Goal: Transaction & Acquisition: Purchase product/service

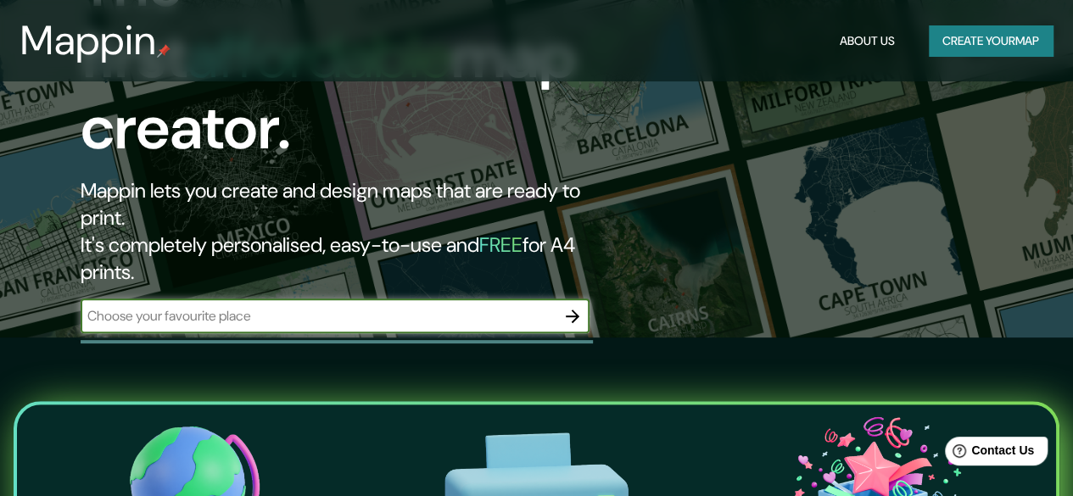
scroll to position [159, 0]
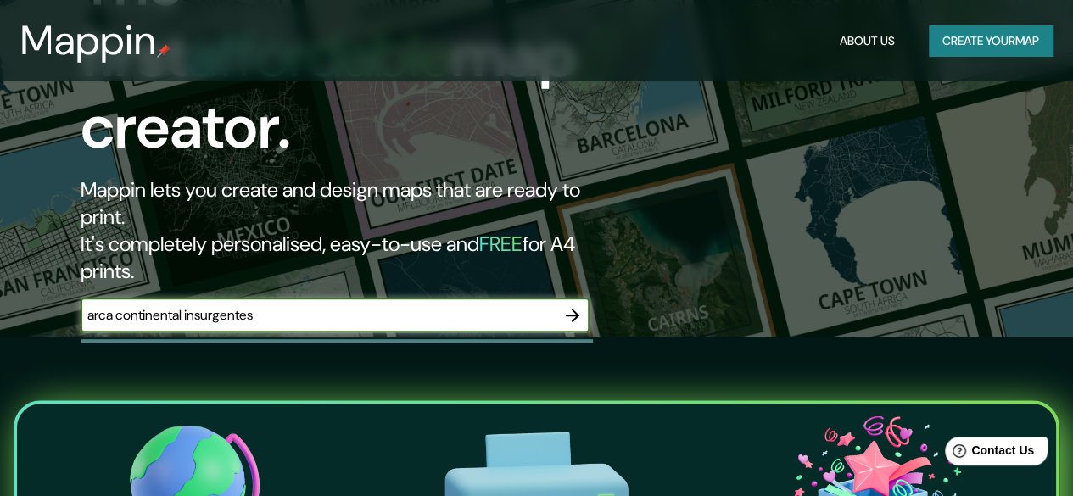
type input "arca continental insurgentes"
click at [574, 309] on icon "button" at bounding box center [573, 316] width 14 height 14
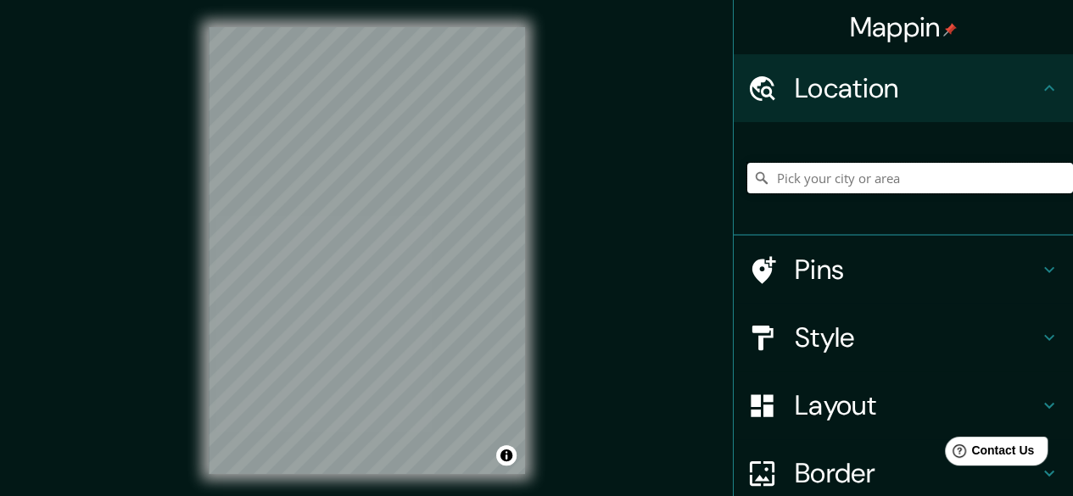
click at [772, 181] on input "Pick your city or area" at bounding box center [910, 178] width 326 height 31
click at [803, 177] on input "Pick your city or area" at bounding box center [910, 178] width 326 height 31
click at [799, 179] on input "Pick your city or area" at bounding box center [910, 178] width 326 height 31
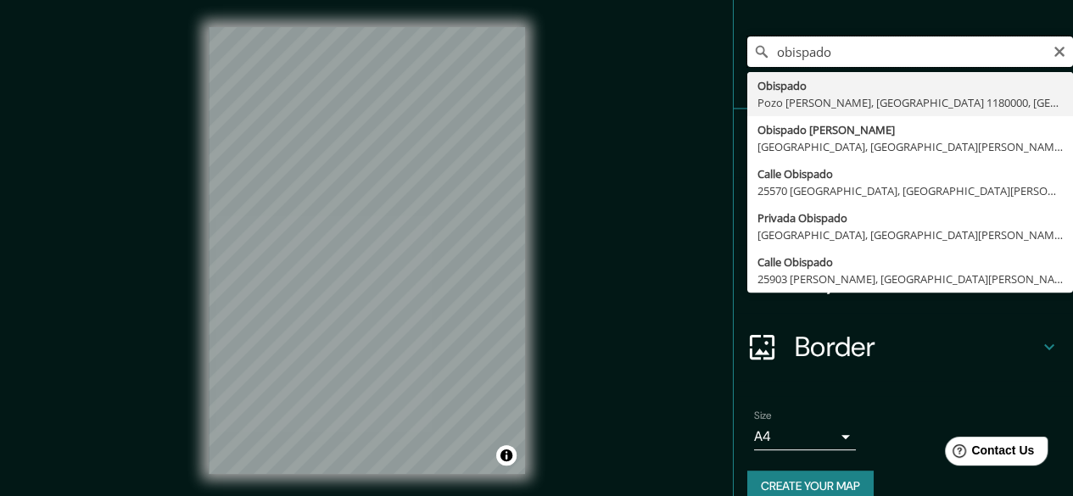
scroll to position [65, 0]
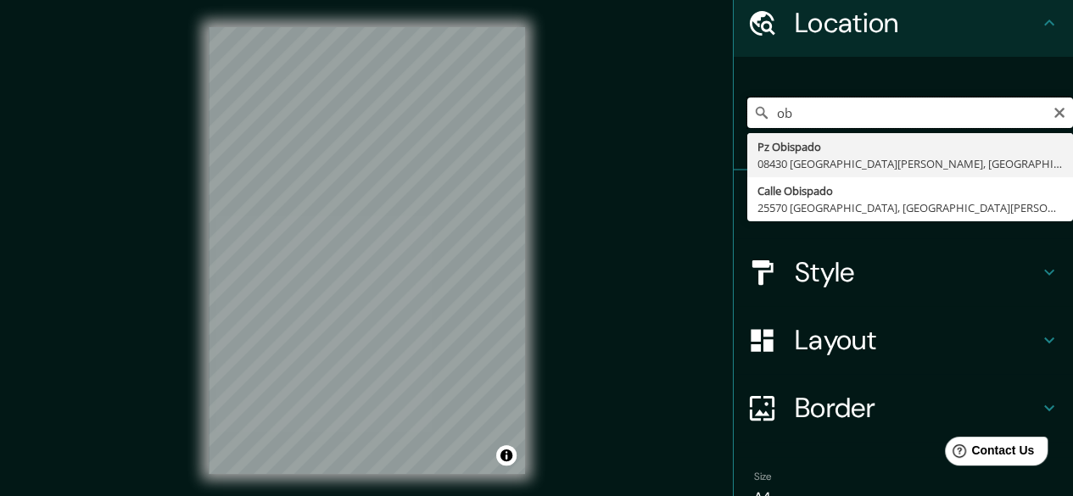
type input "o"
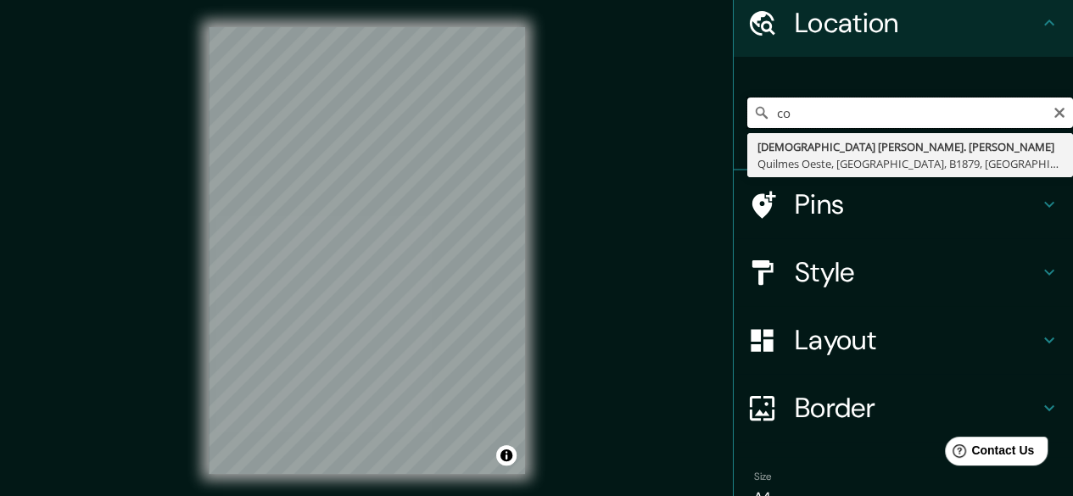
type input "c"
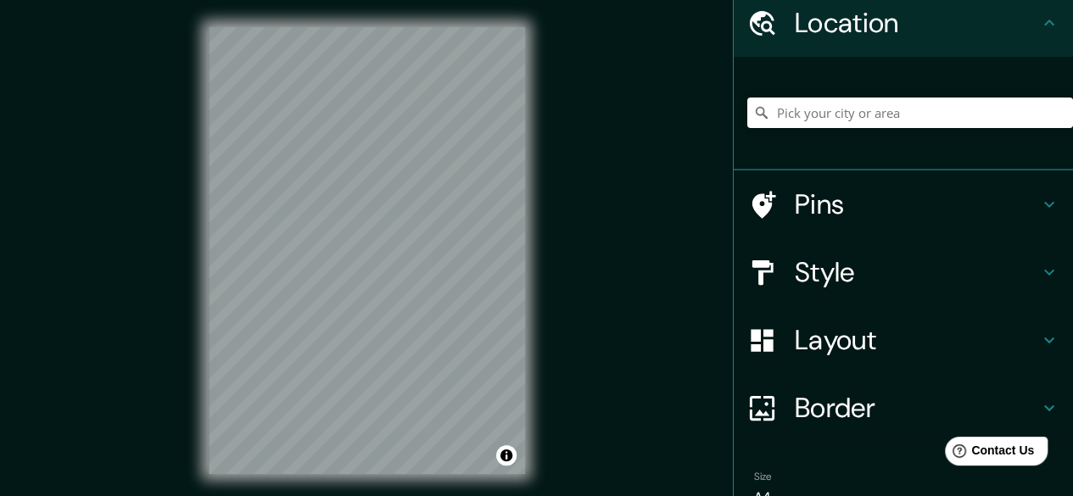
click at [801, 350] on h4 "Layout" at bounding box center [917, 340] width 244 height 34
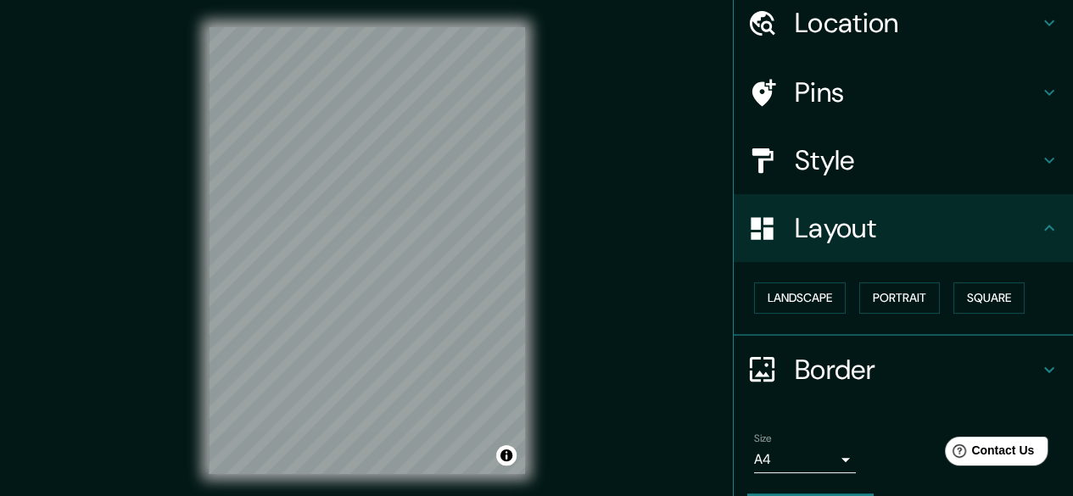
click at [858, 376] on h4 "Border" at bounding box center [917, 370] width 244 height 34
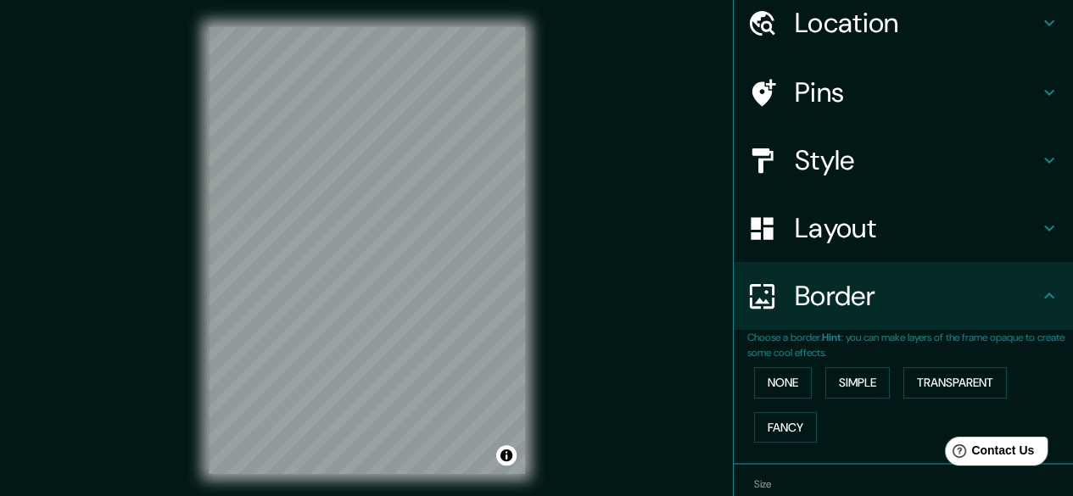
click at [1039, 289] on icon at bounding box center [1049, 296] width 20 height 20
click at [1044, 291] on icon at bounding box center [1049, 296] width 20 height 20
click at [806, 303] on h4 "Border" at bounding box center [917, 296] width 244 height 34
click at [1008, 313] on div "Border" at bounding box center [903, 296] width 339 height 68
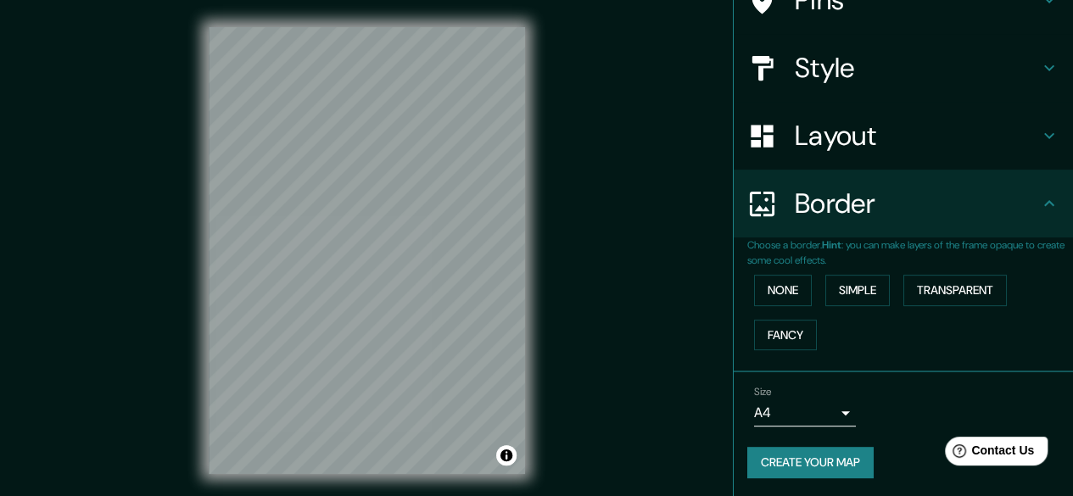
click at [834, 410] on body "Mappin Location Pins Style Layout Border Choose a border. Hint : you can make l…" at bounding box center [536, 248] width 1073 height 496
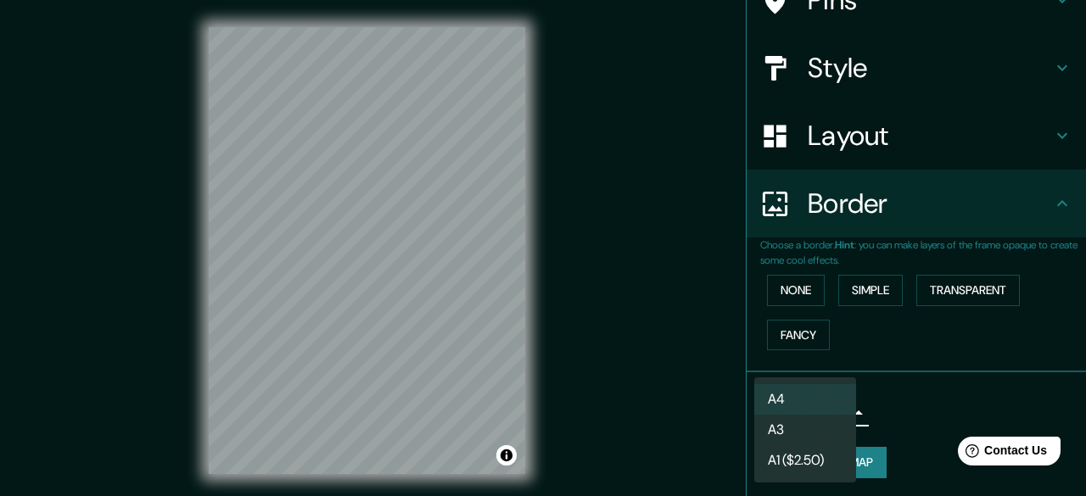
click at [903, 401] on div at bounding box center [543, 248] width 1086 height 496
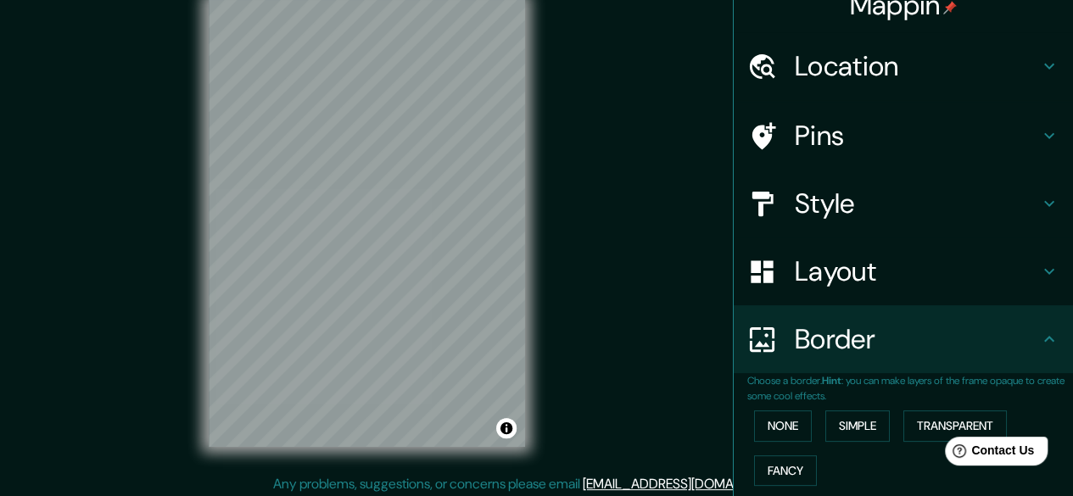
scroll to position [0, 0]
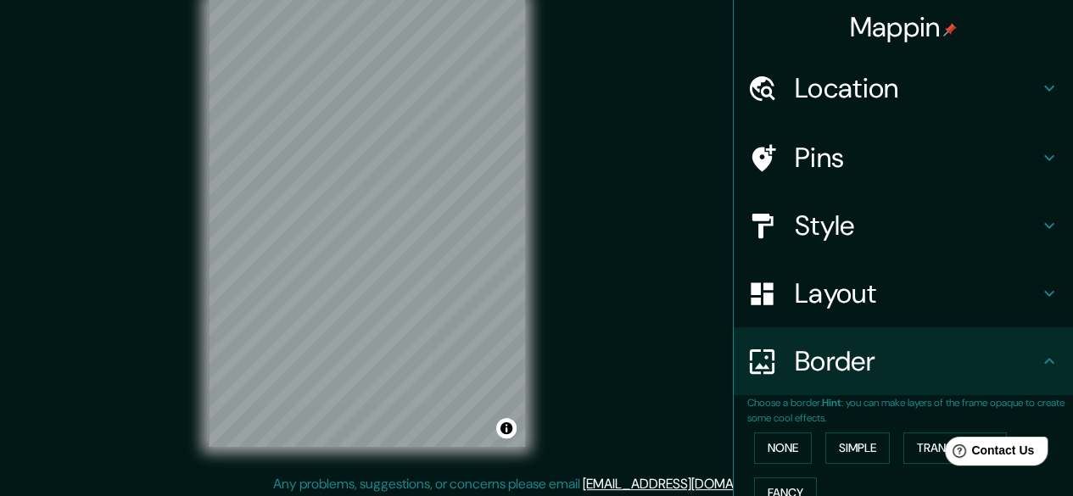
click at [889, 89] on h4 "Location" at bounding box center [917, 88] width 244 height 34
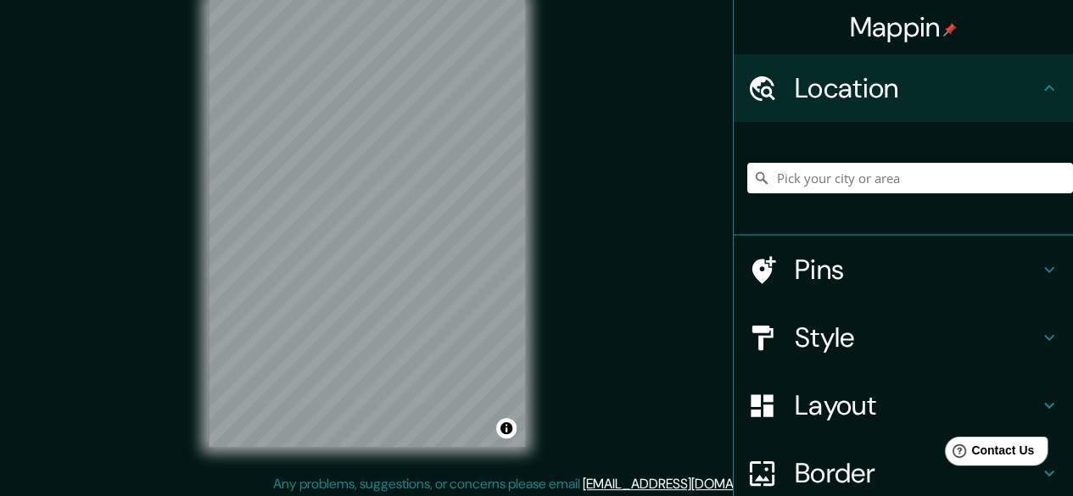
click at [892, 264] on h4 "Pins" at bounding box center [917, 270] width 244 height 34
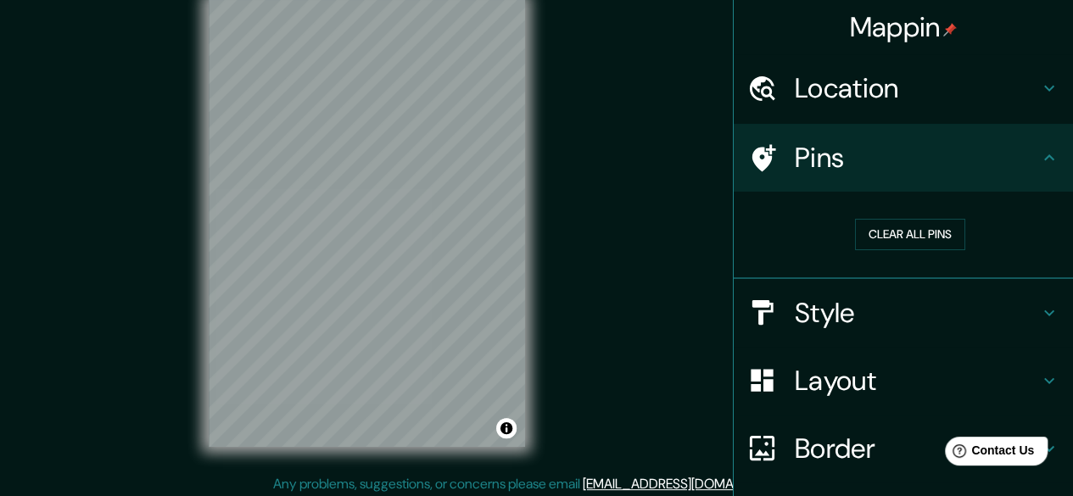
click at [894, 315] on h4 "Style" at bounding box center [917, 313] width 244 height 34
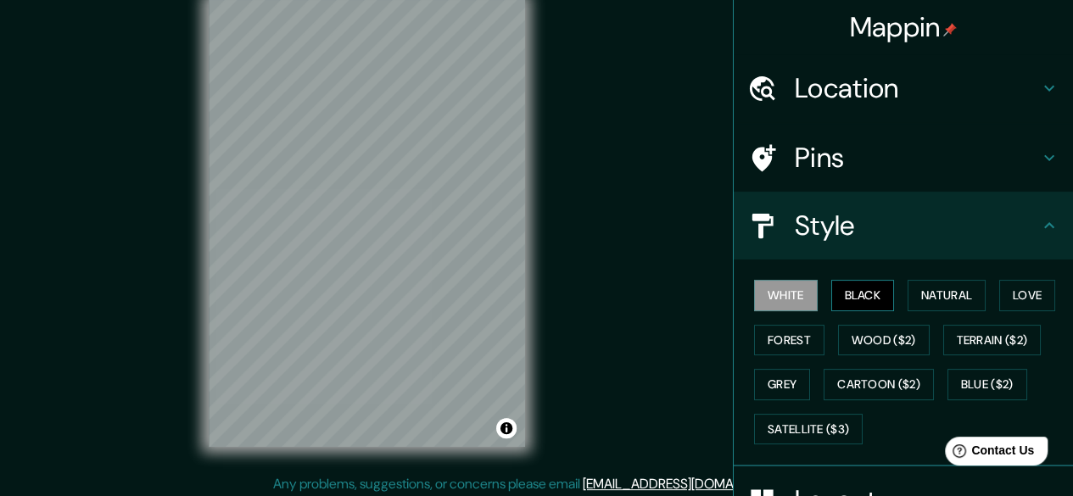
click at [859, 288] on button "Black" at bounding box center [863, 295] width 64 height 31
click at [952, 291] on button "Natural" at bounding box center [947, 295] width 78 height 31
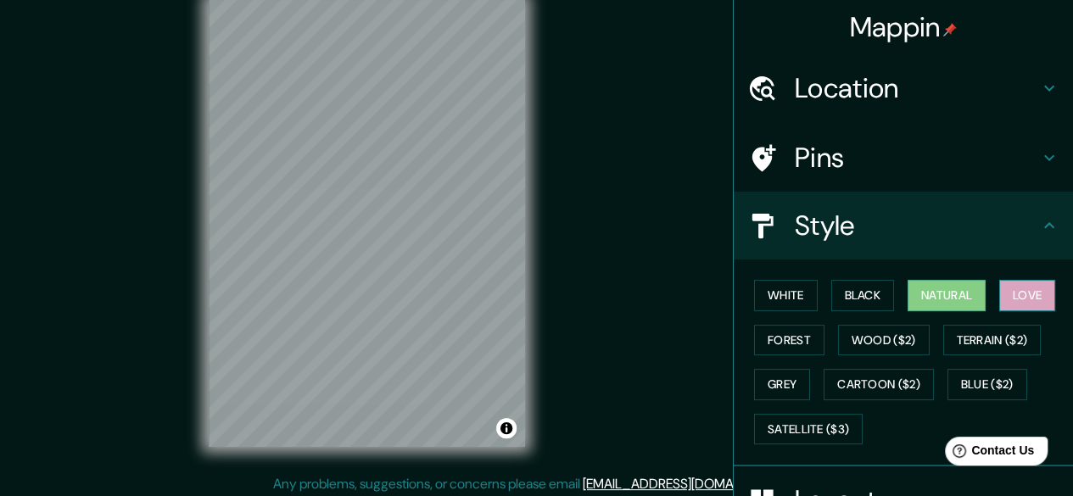
click at [1013, 291] on button "Love" at bounding box center [1027, 295] width 56 height 31
click at [806, 339] on button "Forest" at bounding box center [789, 340] width 70 height 31
click at [932, 291] on button "Natural" at bounding box center [947, 295] width 78 height 31
click at [775, 383] on button "Grey" at bounding box center [782, 384] width 56 height 31
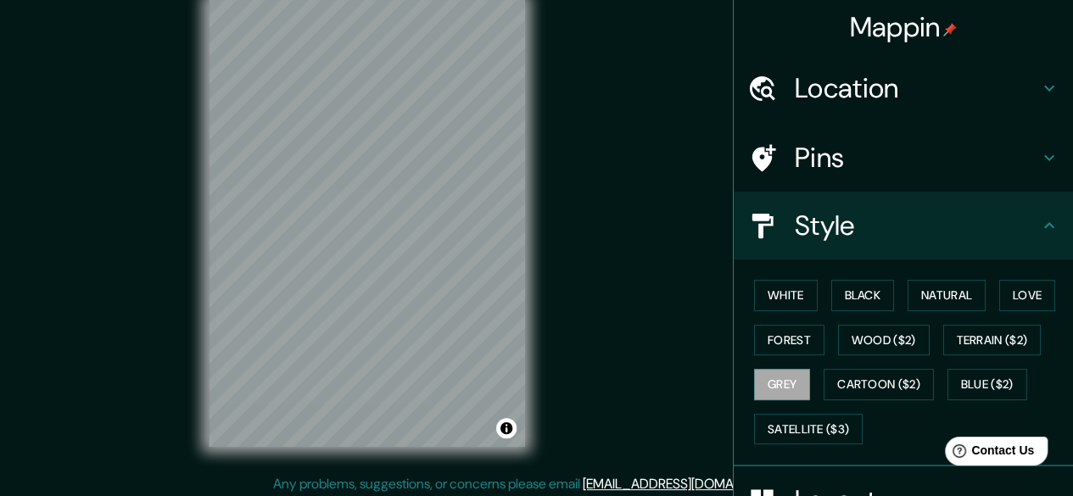
click at [862, 93] on h4 "Location" at bounding box center [917, 88] width 244 height 34
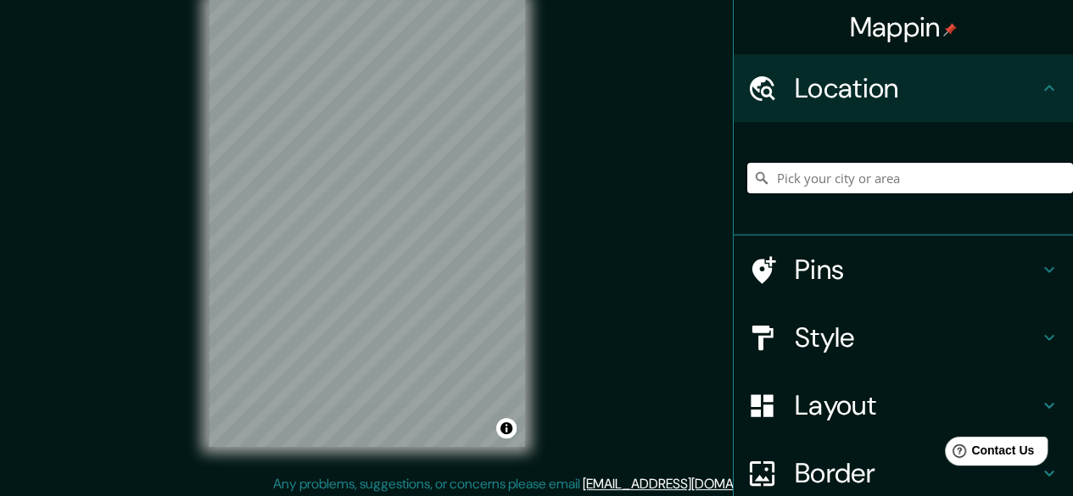
click at [794, 189] on input "Pick your city or area" at bounding box center [910, 178] width 326 height 31
paste input "[STREET_ADDRESS][PERSON_NAME][PERSON_NAME]"
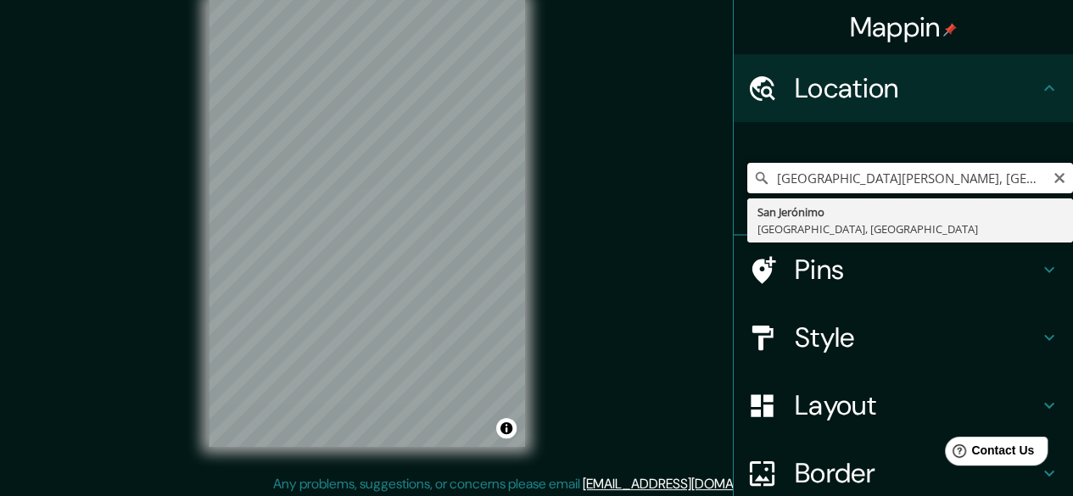
click at [1015, 184] on input "[GEOGRAPHIC_DATA][PERSON_NAME], [GEOGRAPHIC_DATA], [GEOGRAPHIC_DATA]" at bounding box center [910, 178] width 326 height 31
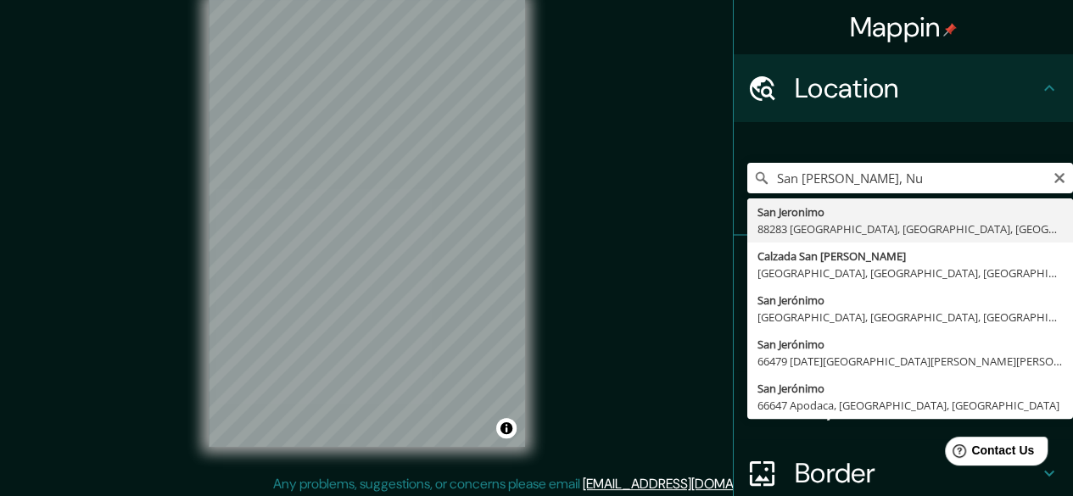
type input "[GEOGRAPHIC_DATA][PERSON_NAME], 66479 [DATE][GEOGRAPHIC_DATA][PERSON_NAME][PERS…"
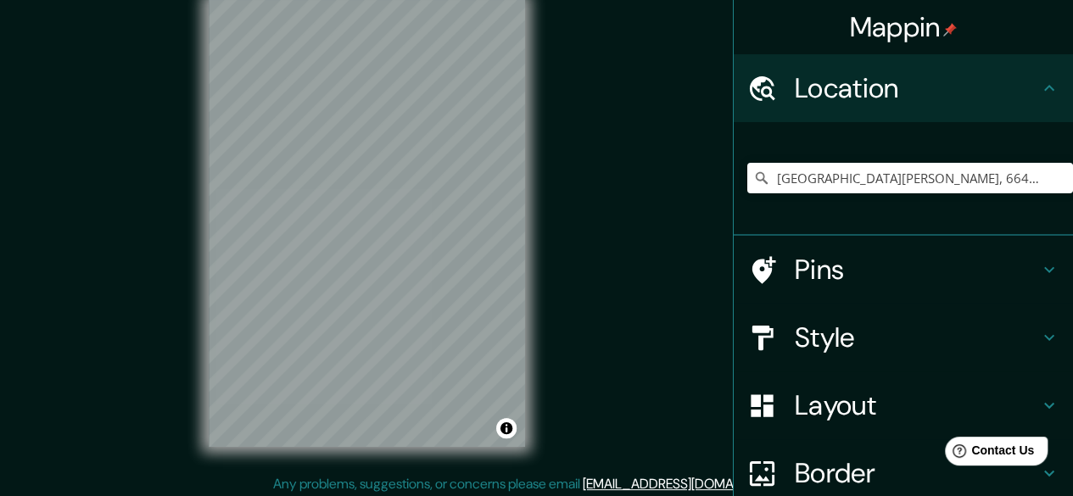
click at [1042, 332] on icon at bounding box center [1049, 337] width 20 height 20
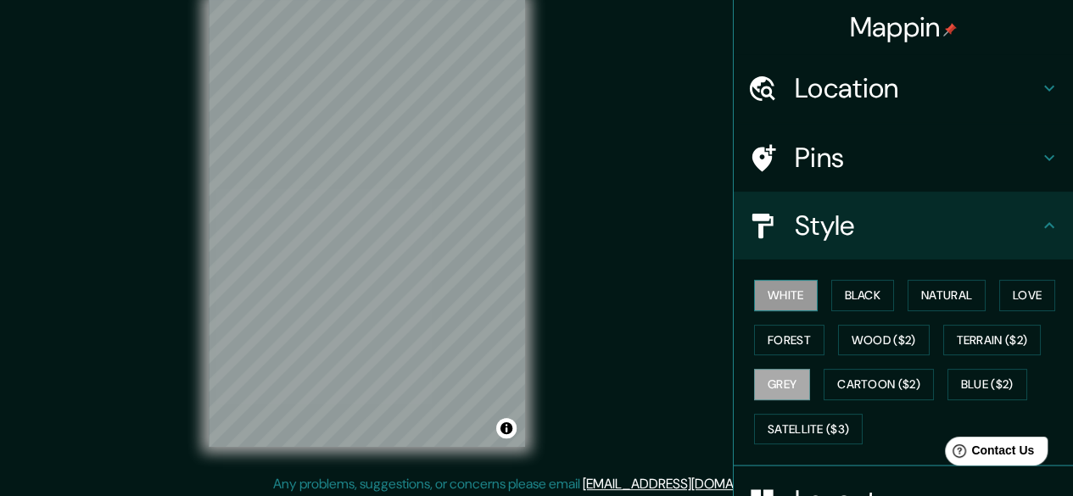
click at [777, 302] on button "White" at bounding box center [786, 295] width 64 height 31
click at [843, 298] on button "Black" at bounding box center [863, 295] width 64 height 31
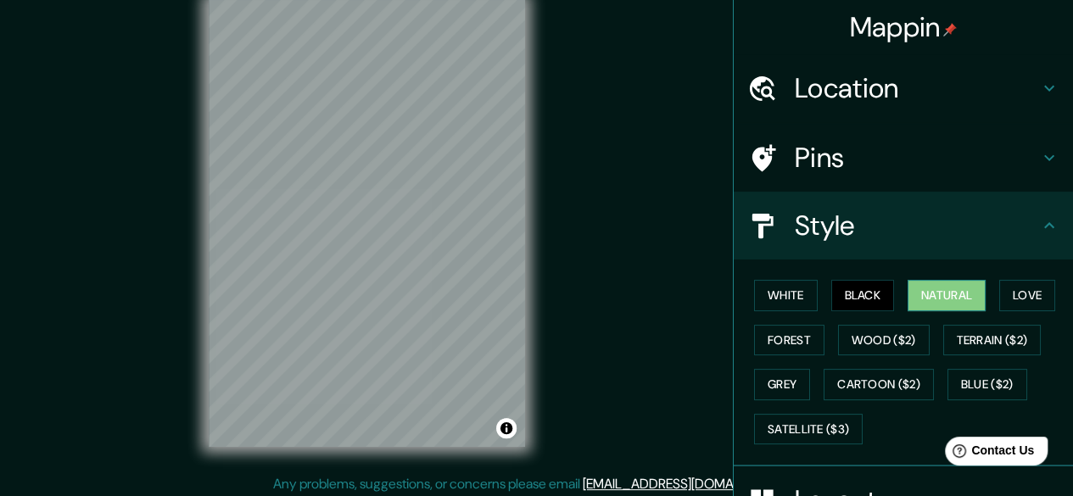
click at [952, 299] on button "Natural" at bounding box center [947, 295] width 78 height 31
click at [1015, 294] on button "Love" at bounding box center [1027, 295] width 56 height 31
click at [937, 294] on button "Natural" at bounding box center [947, 295] width 78 height 31
click at [778, 340] on button "Forest" at bounding box center [789, 340] width 70 height 31
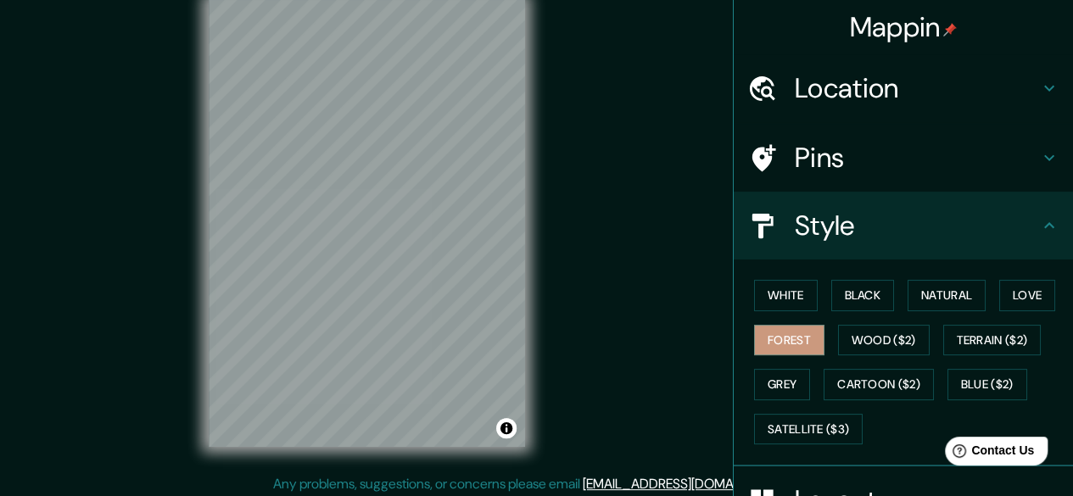
click at [781, 372] on button "Grey" at bounding box center [782, 384] width 56 height 31
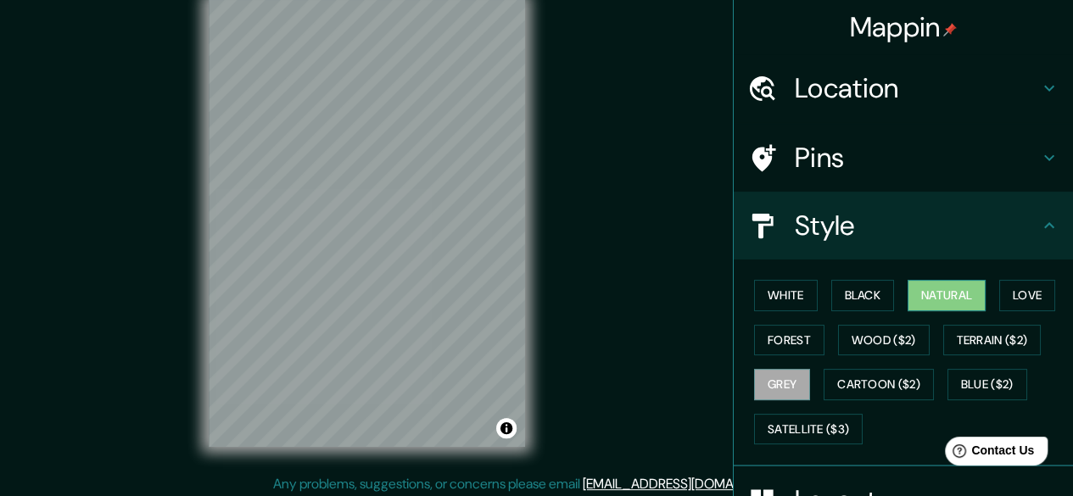
click at [915, 297] on button "Natural" at bounding box center [947, 295] width 78 height 31
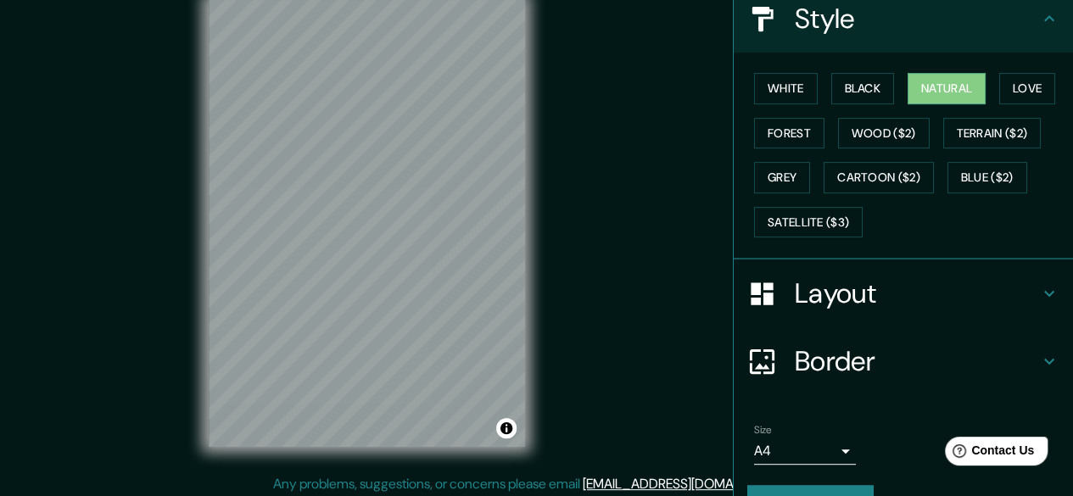
click at [1039, 283] on icon at bounding box center [1049, 293] width 20 height 20
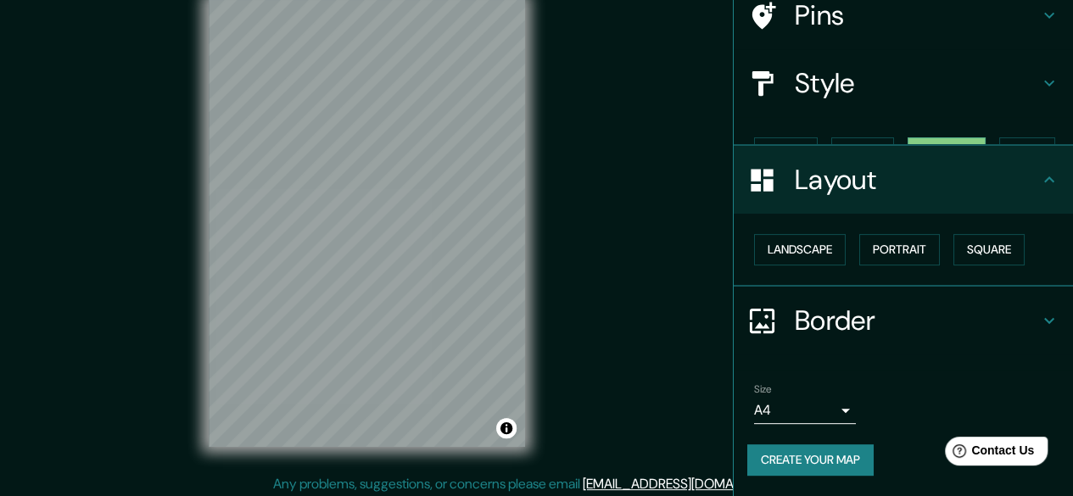
scroll to position [112, 0]
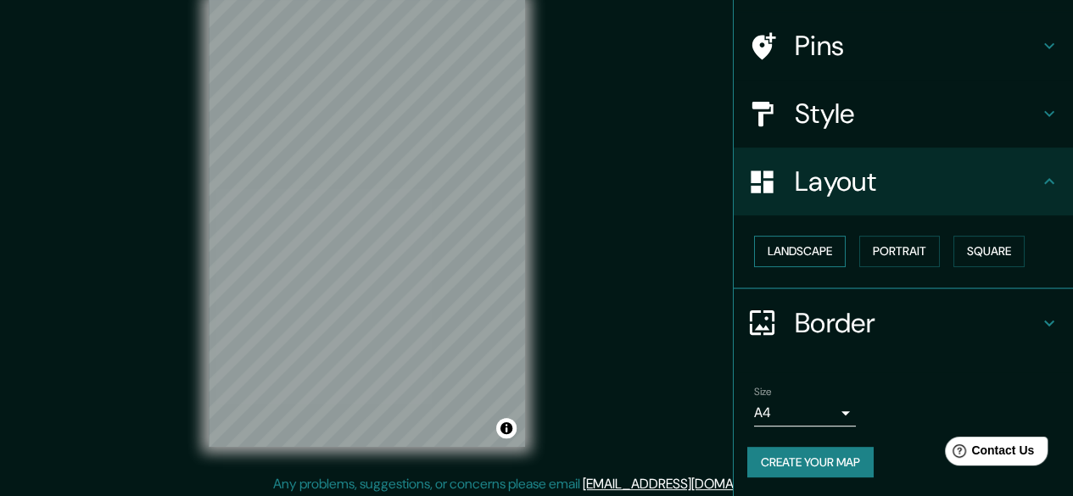
click at [797, 260] on button "Landscape" at bounding box center [800, 251] width 92 height 31
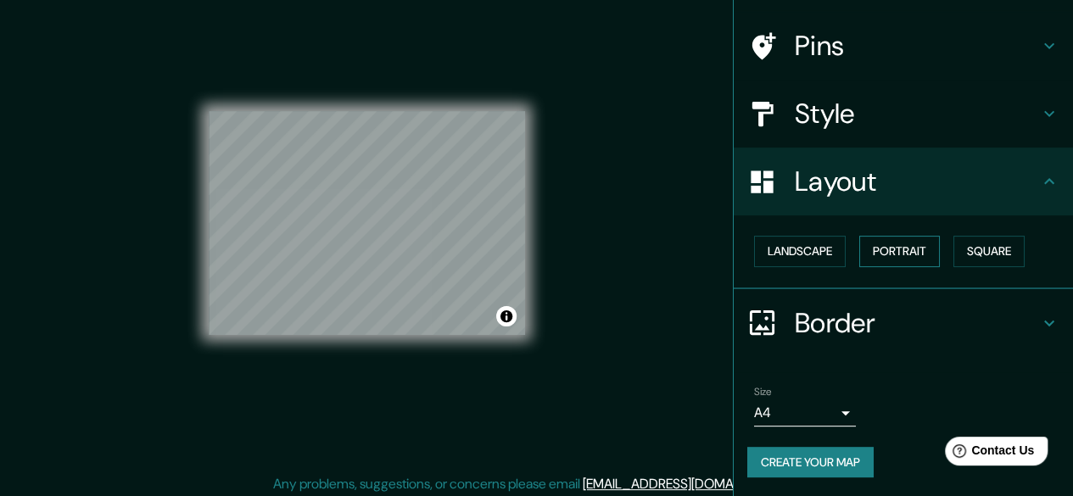
click at [882, 257] on button "Portrait" at bounding box center [899, 251] width 81 height 31
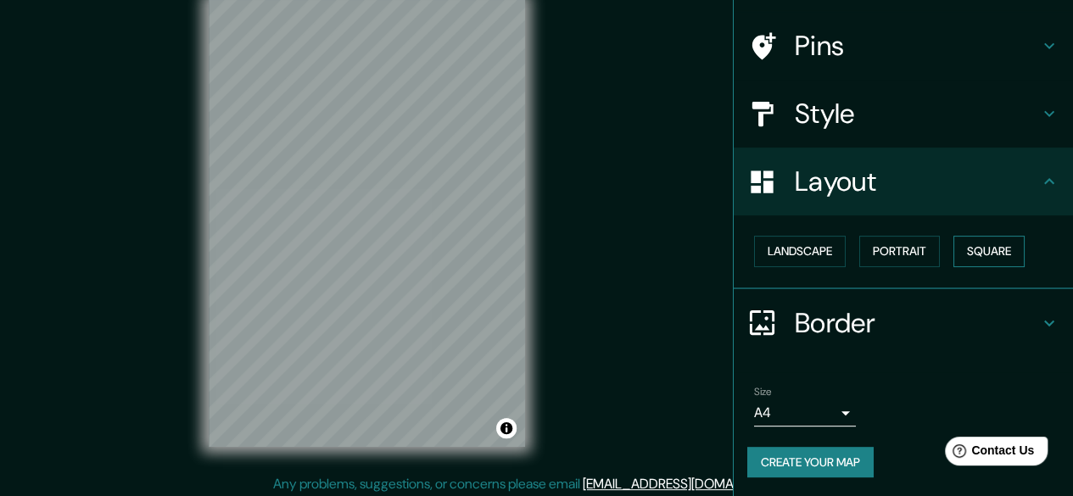
click at [973, 248] on button "Square" at bounding box center [989, 251] width 71 height 31
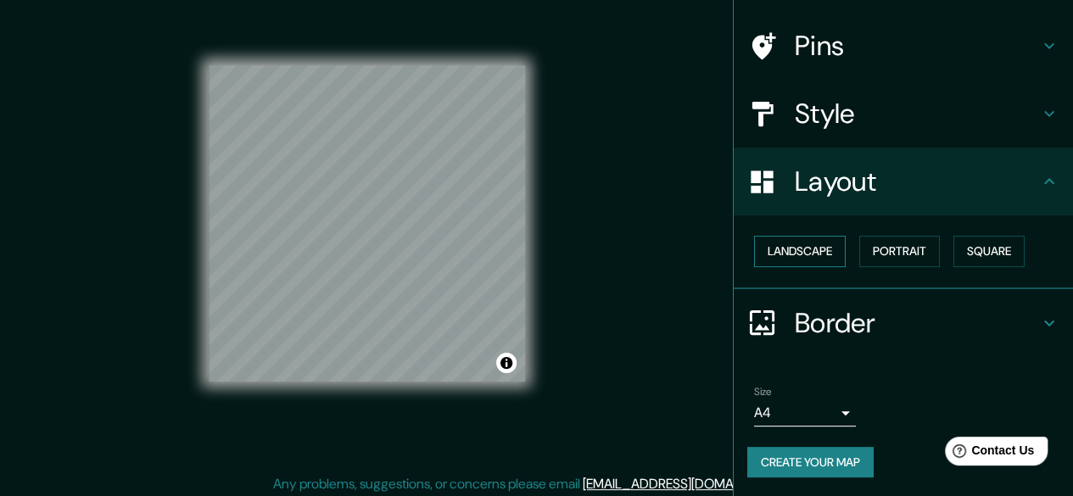
click at [818, 254] on button "Landscape" at bounding box center [800, 251] width 92 height 31
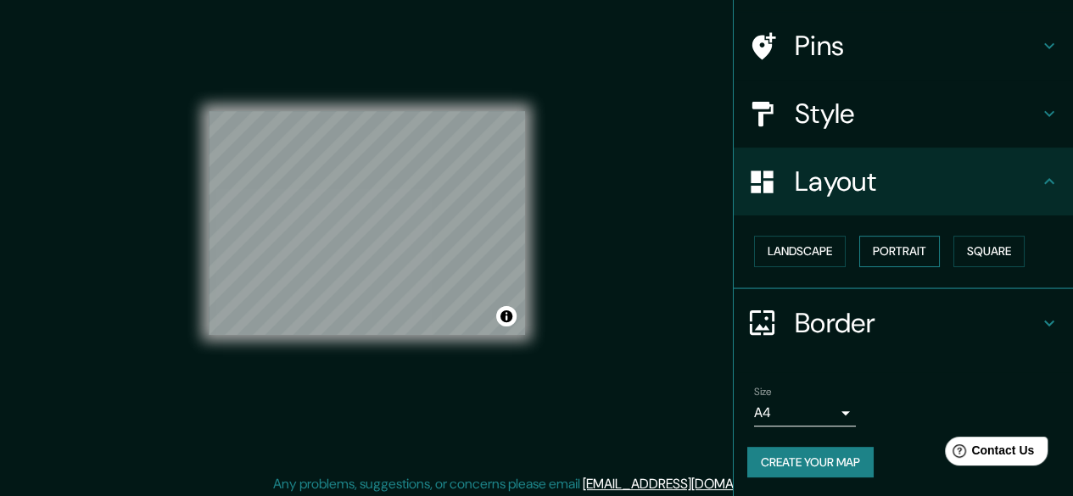
click at [896, 251] on button "Portrait" at bounding box center [899, 251] width 81 height 31
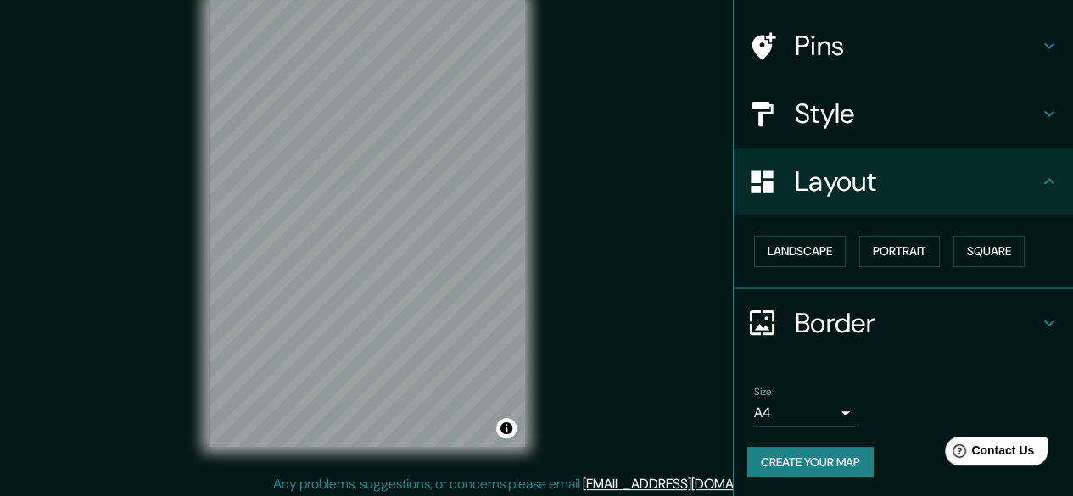
click at [1039, 317] on icon at bounding box center [1049, 323] width 20 height 20
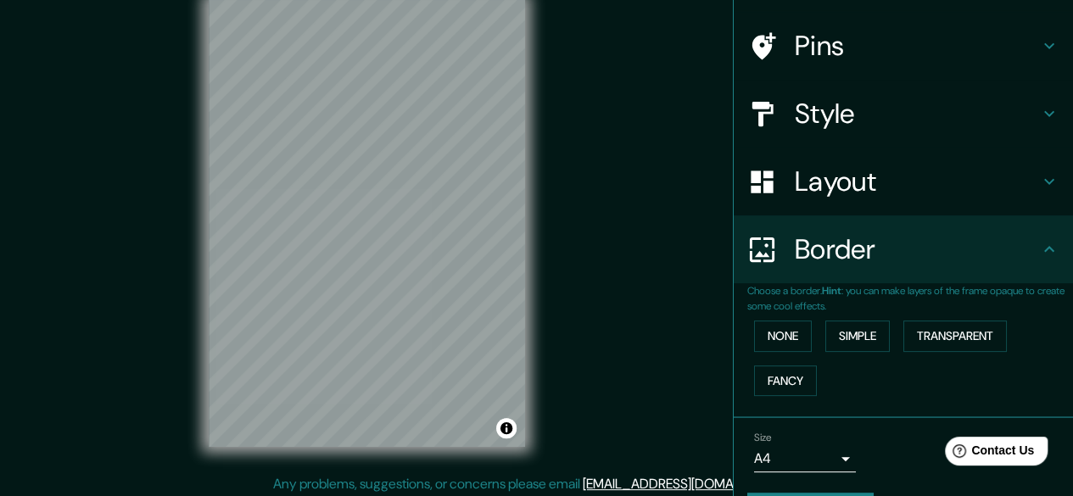
scroll to position [158, 0]
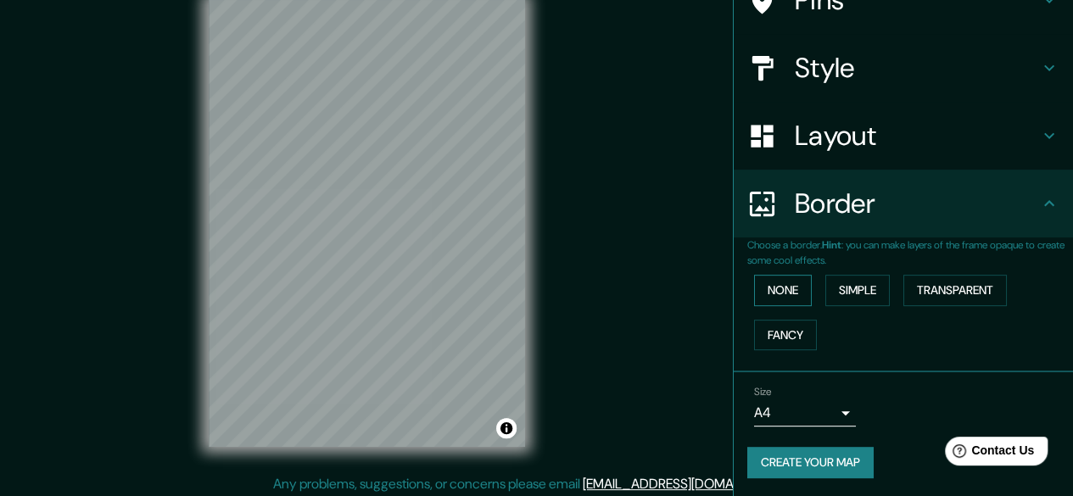
click at [791, 291] on button "None" at bounding box center [783, 290] width 58 height 31
click at [848, 288] on button "Simple" at bounding box center [857, 290] width 64 height 31
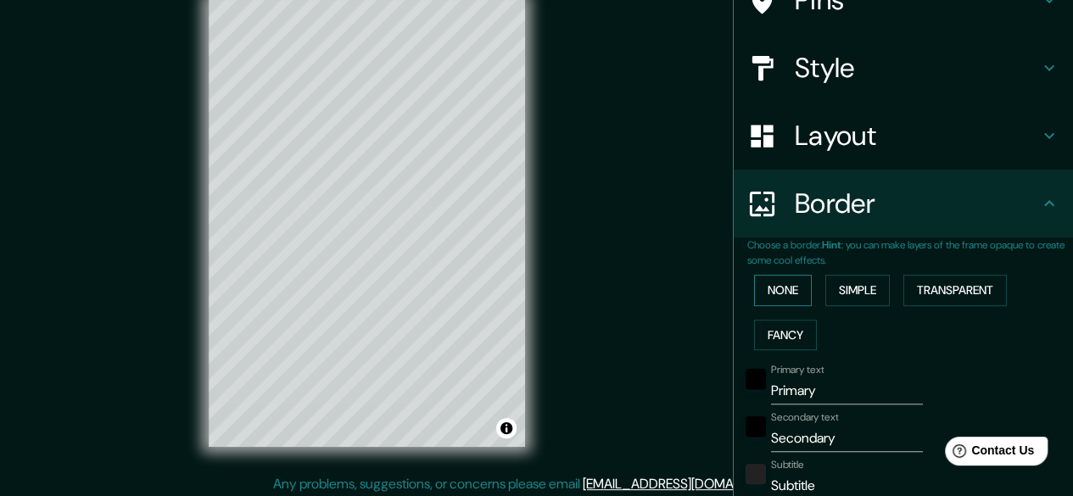
click at [784, 290] on button "None" at bounding box center [783, 290] width 58 height 31
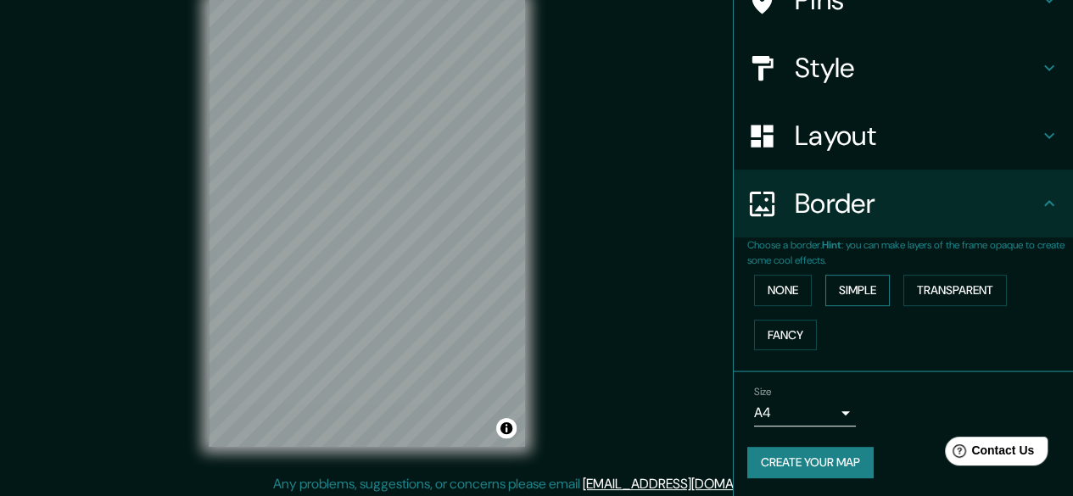
click at [854, 291] on button "Simple" at bounding box center [857, 290] width 64 height 31
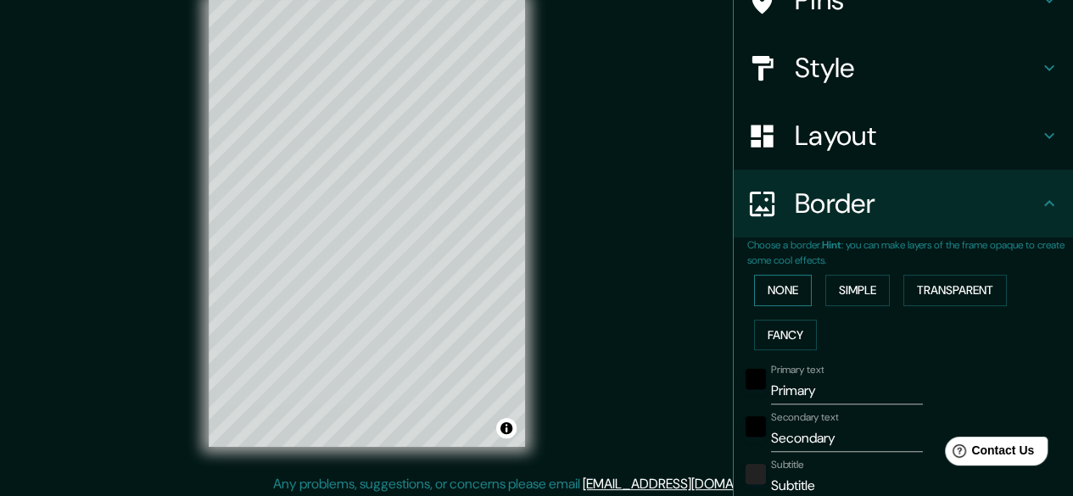
click at [774, 296] on button "None" at bounding box center [783, 290] width 58 height 31
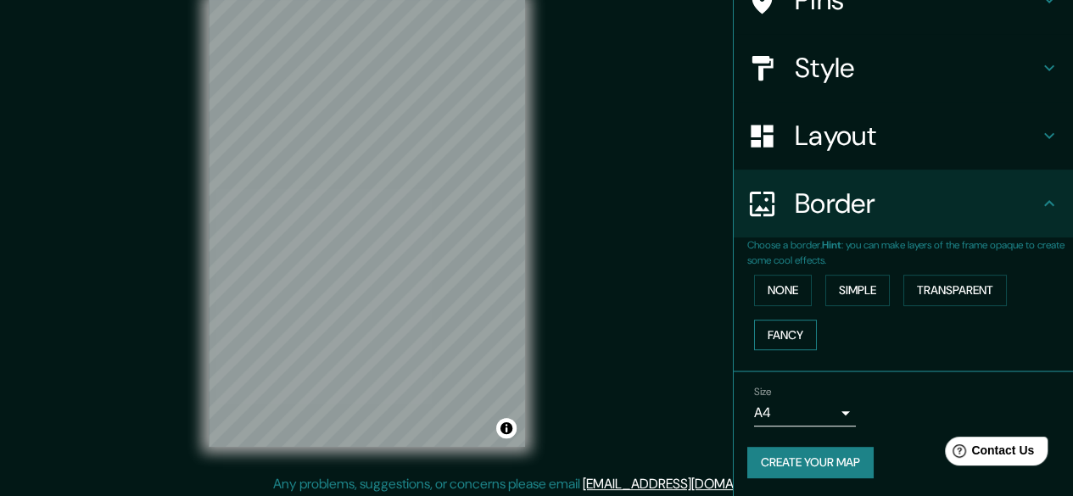
click at [767, 337] on button "Fancy" at bounding box center [785, 335] width 63 height 31
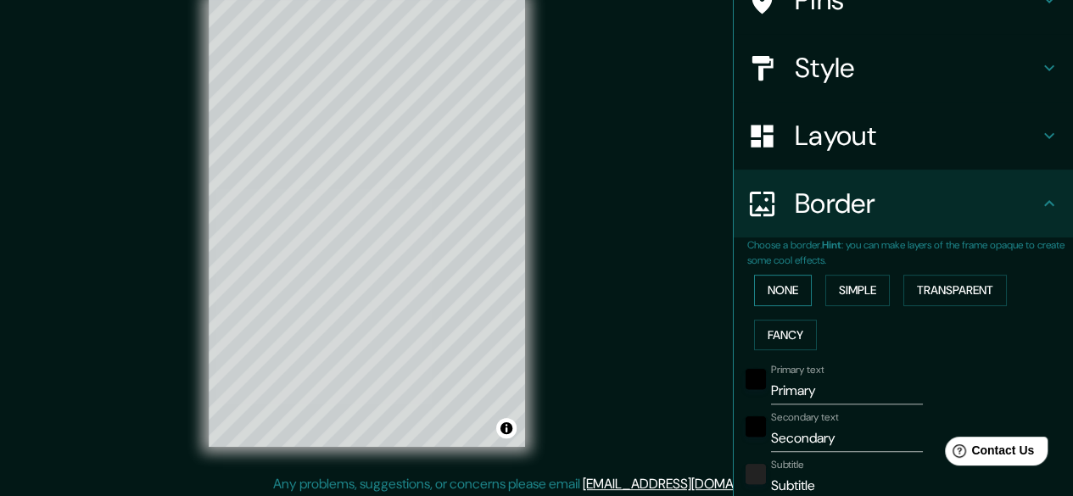
click at [763, 283] on button "None" at bounding box center [783, 290] width 58 height 31
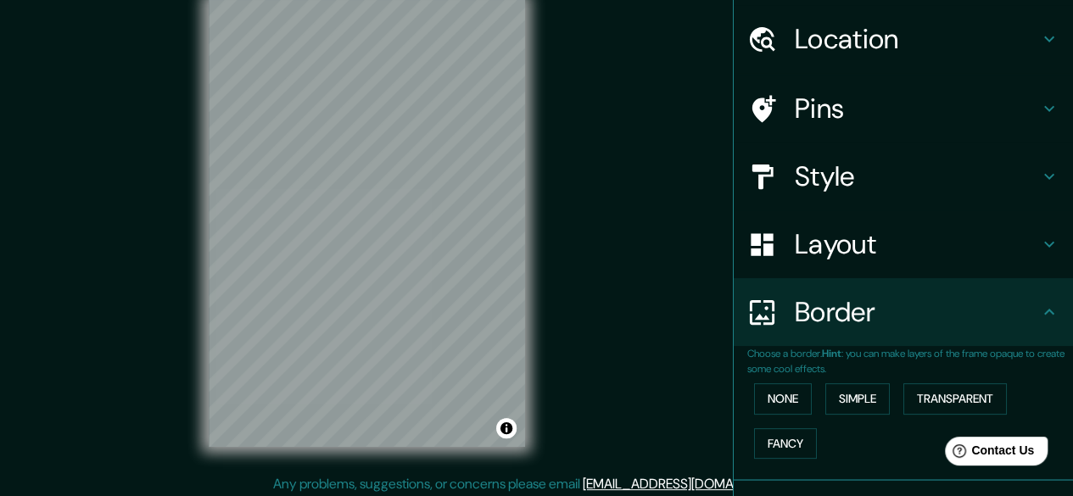
scroll to position [0, 0]
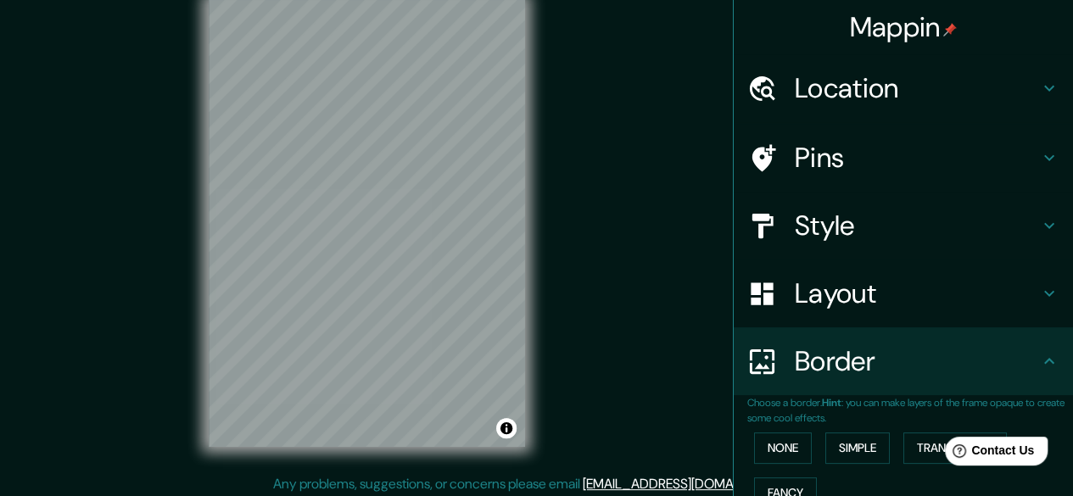
click at [1049, 287] on div "Layout" at bounding box center [903, 294] width 339 height 68
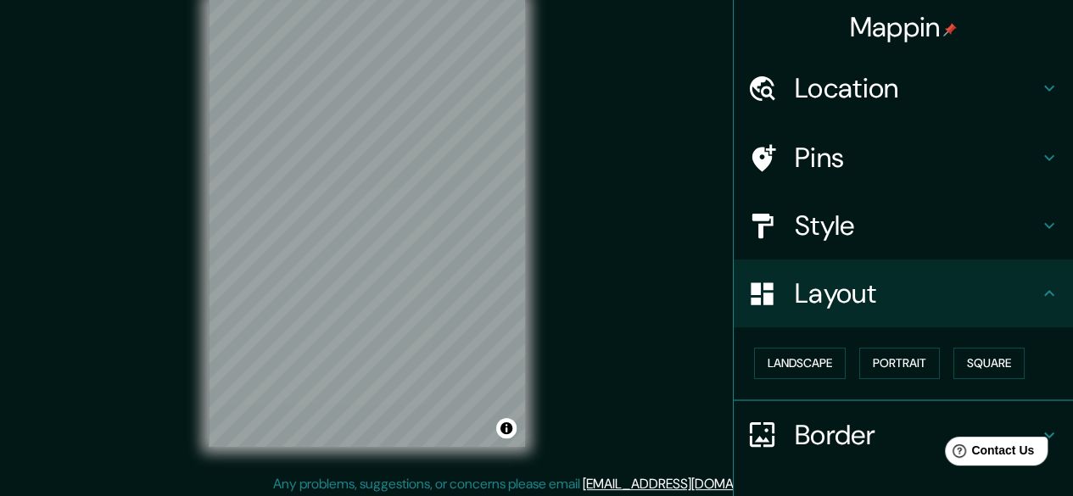
click at [1039, 165] on icon at bounding box center [1049, 158] width 20 height 20
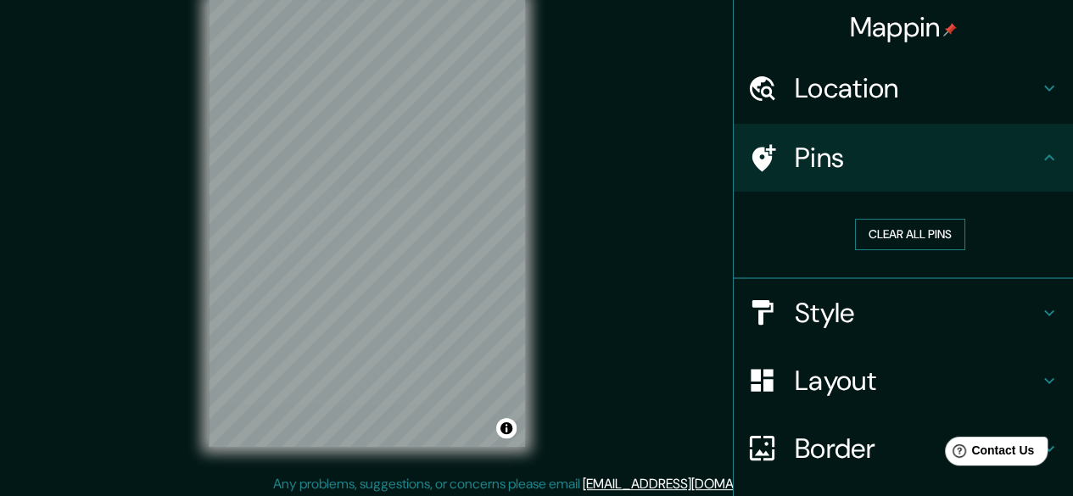
click at [943, 237] on button "Clear all pins" at bounding box center [910, 234] width 110 height 31
click at [1044, 87] on icon at bounding box center [1049, 88] width 20 height 20
